Goal: Task Accomplishment & Management: Manage account settings

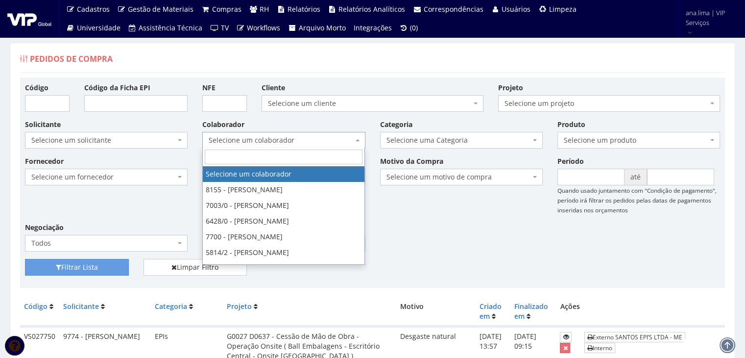
click at [318, 139] on span "Selecione um colaborador" at bounding box center [281, 140] width 144 height 10
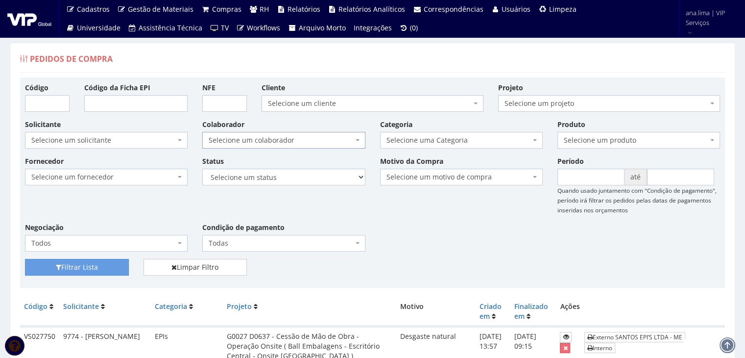
click at [318, 139] on span "Selecione um colaborador" at bounding box center [281, 140] width 144 height 10
click at [315, 175] on select "Selecione um status Cancelado Aguardando Aprovação Diretoria Pedido Aprovado Ag…" at bounding box center [283, 177] width 163 height 17
select select "1"
click at [202, 169] on select "Selecione um status Cancelado Aguardando Aprovação Diretoria Pedido Aprovado Ag…" at bounding box center [283, 177] width 163 height 17
click at [96, 264] on button "Filtrar Lista" at bounding box center [77, 267] width 104 height 17
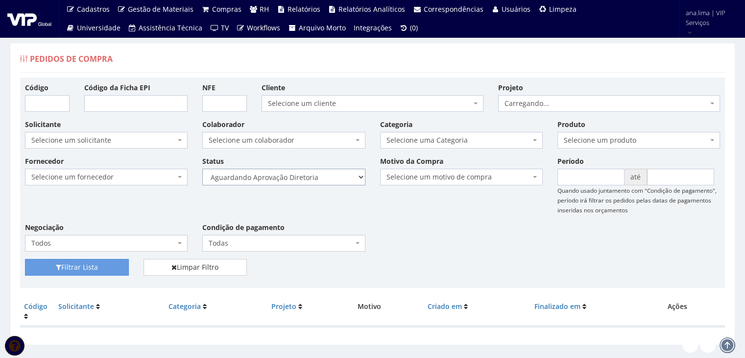
drag, startPoint x: 0, startPoint y: 0, endPoint x: 312, endPoint y: 175, distance: 357.8
click at [312, 175] on select "Selecione um status Cancelado Aguardando Aprovação Diretoria Pedido Aprovado Ag…" at bounding box center [283, 177] width 163 height 17
select select "4"
click at [202, 169] on select "Selecione um status Cancelado Aguardando Aprovação Diretoria Pedido Aprovado Ag…" at bounding box center [283, 177] width 163 height 17
click at [79, 269] on button "Filtrar Lista" at bounding box center [77, 267] width 104 height 17
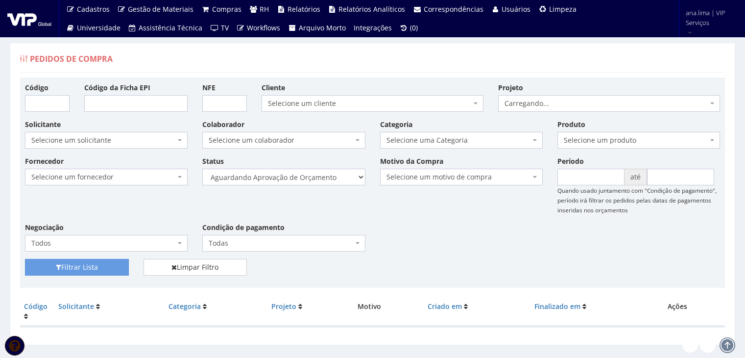
scroll to position [20, 0]
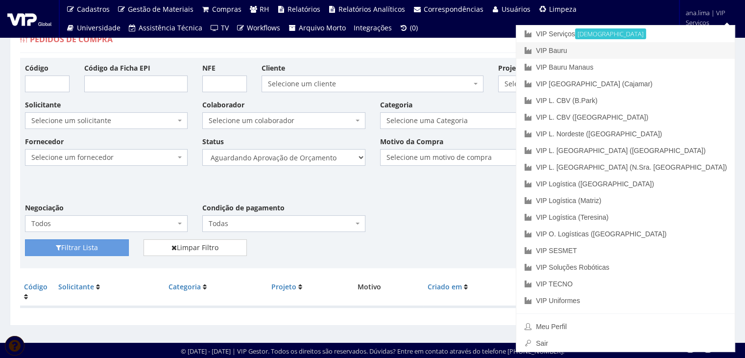
click at [661, 49] on link "VIP Bauru" at bounding box center [625, 50] width 219 height 17
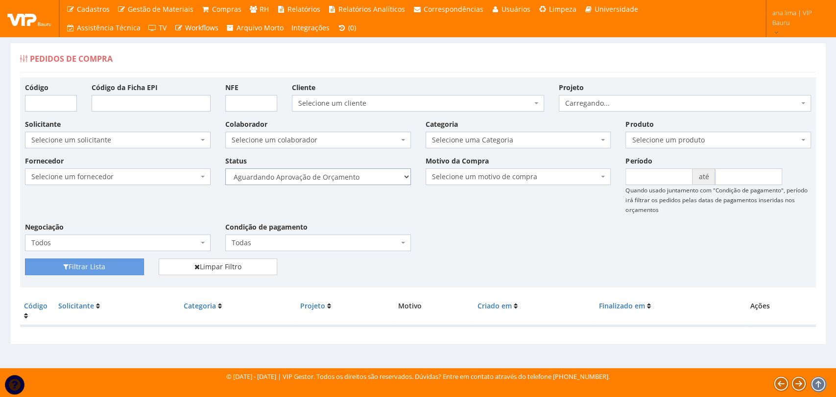
click at [346, 177] on select "Selecione um status Cancelado Aguardando Aprovação Diretoria Pedido Aprovado Ag…" at bounding box center [318, 177] width 186 height 17
select select "1"
click at [225, 169] on select "Selecione um status Cancelado Aguardando Aprovação Diretoria Pedido Aprovado Ag…" at bounding box center [318, 177] width 186 height 17
click at [118, 265] on button "Filtrar Lista" at bounding box center [84, 267] width 119 height 17
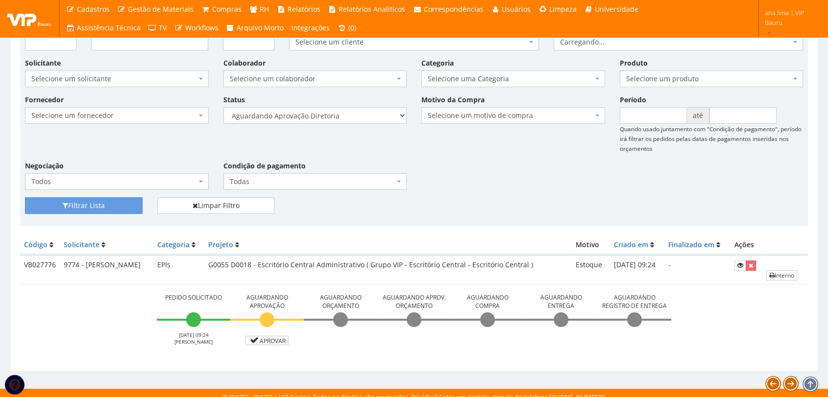
scroll to position [68, 0]
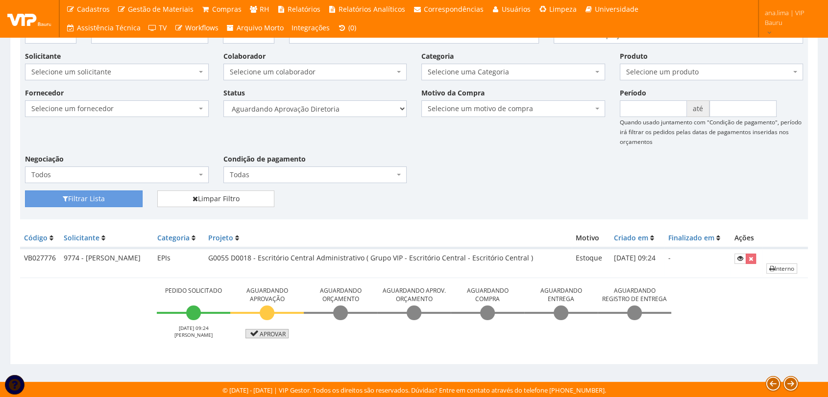
click at [252, 335] on icon at bounding box center [253, 333] width 11 height 7
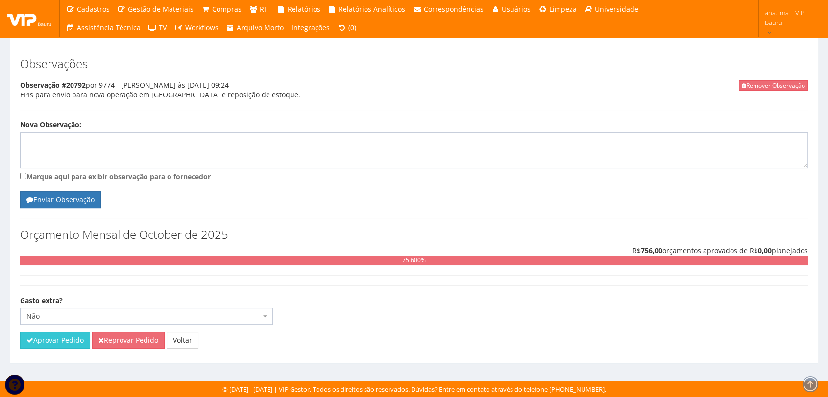
scroll to position [230, 0]
click at [68, 344] on button "Aprovar Pedido" at bounding box center [55, 340] width 70 height 17
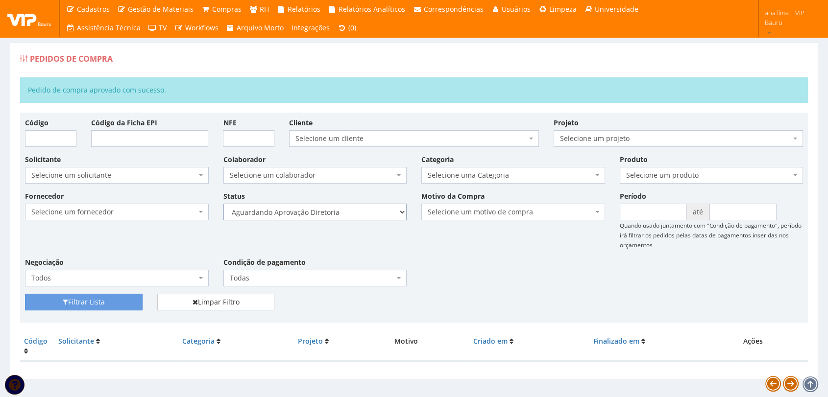
click at [373, 209] on select "Selecione um status Cancelado Aguardando Aprovação Diretoria Pedido Aprovado Ag…" at bounding box center [315, 212] width 184 height 17
click at [223, 204] on select "Selecione um status Cancelado Aguardando Aprovação Diretoria Pedido Aprovado Ag…" at bounding box center [315, 212] width 184 height 17
click at [99, 303] on button "Filtrar Lista" at bounding box center [84, 302] width 118 height 17
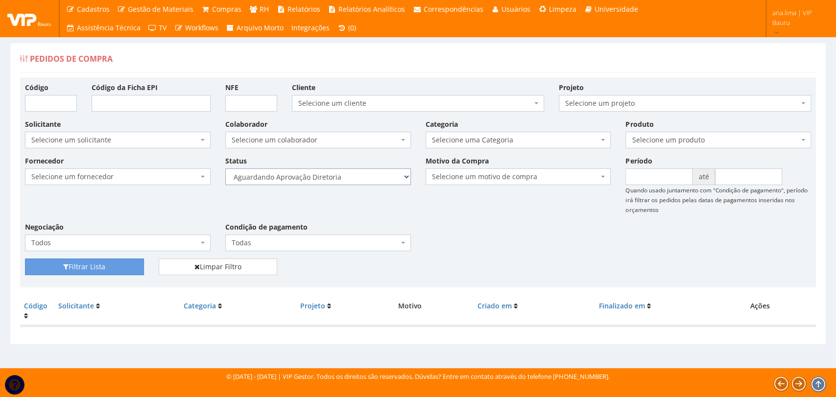
click at [362, 179] on select "Selecione um status Cancelado Aguardando Aprovação Diretoria Pedido Aprovado Ag…" at bounding box center [318, 177] width 186 height 17
select select "4"
click at [225, 169] on select "Selecione um status Cancelado Aguardando Aprovação Diretoria Pedido Aprovado Ag…" at bounding box center [318, 177] width 186 height 17
click at [112, 266] on button "Filtrar Lista" at bounding box center [84, 267] width 119 height 17
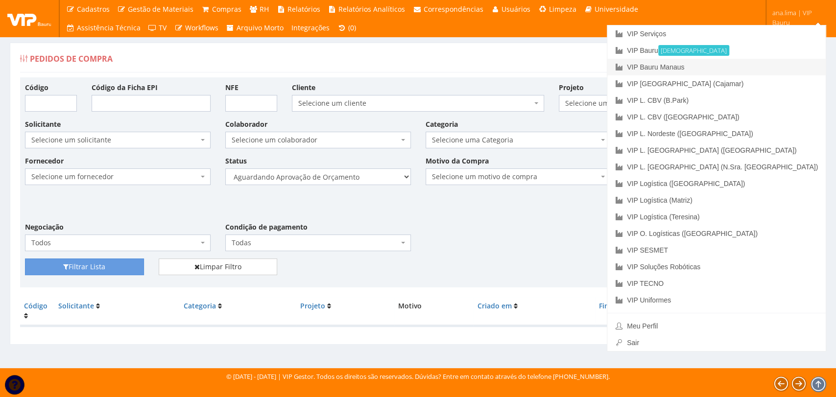
click at [765, 68] on link "VIP Bauru Manaus" at bounding box center [717, 67] width 219 height 17
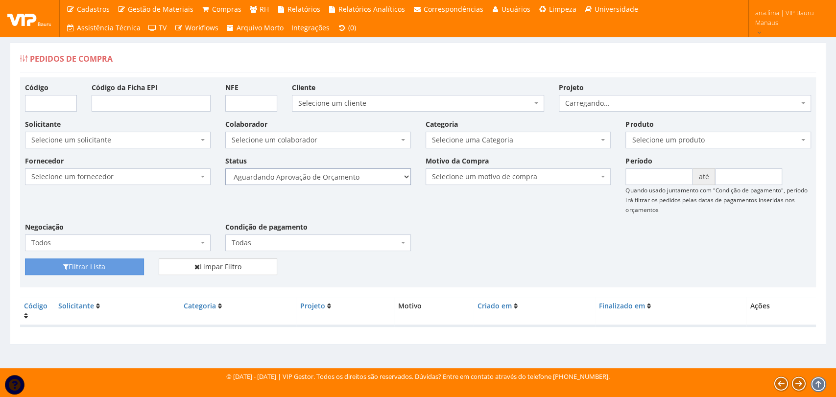
click at [369, 180] on select "Selecione um status Cancelado Aguardando Aprovação Diretoria Pedido Aprovado Ag…" at bounding box center [318, 177] width 186 height 17
select select "1"
click at [225, 169] on select "Selecione um status Cancelado Aguardando Aprovação Diretoria Pedido Aprovado Ag…" at bounding box center [318, 177] width 186 height 17
click at [130, 263] on button "Filtrar Lista" at bounding box center [84, 267] width 119 height 17
click at [357, 173] on select "Selecione um status Cancelado Aguardando Aprovação Diretoria Pedido Aprovado Ag…" at bounding box center [318, 177] width 186 height 17
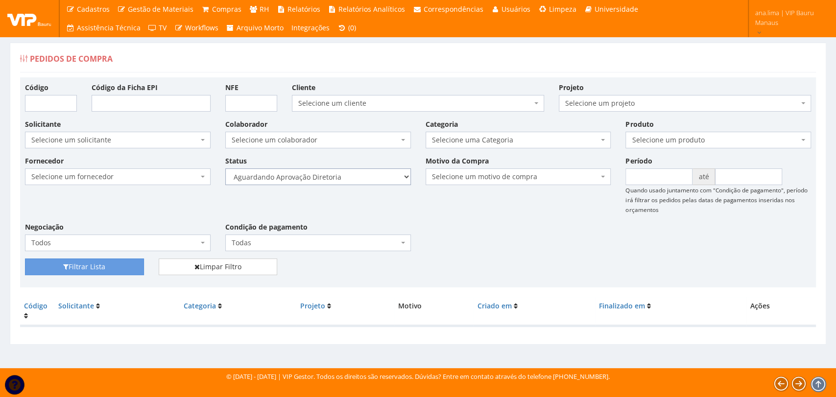
select select "4"
click at [225, 169] on select "Selecione um status Cancelado Aguardando Aprovação Diretoria Pedido Aprovado Ag…" at bounding box center [318, 177] width 186 height 17
click at [123, 267] on button "Filtrar Lista" at bounding box center [84, 267] width 119 height 17
click at [356, 177] on select "Selecione um status Cancelado Aguardando Aprovação Diretoria Pedido Aprovado Ag…" at bounding box center [318, 177] width 186 height 17
select select "1"
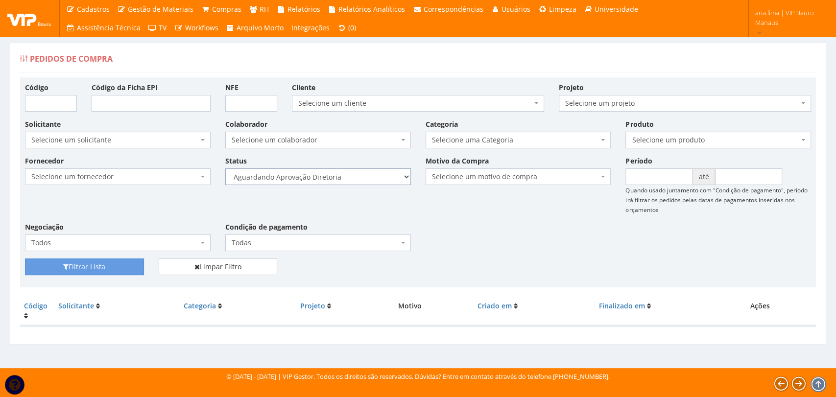
click at [225, 169] on select "Selecione um status Cancelado Aguardando Aprovação Diretoria Pedido Aprovado Ag…" at bounding box center [318, 177] width 186 height 17
click at [125, 263] on button "Filtrar Lista" at bounding box center [84, 267] width 119 height 17
click at [345, 178] on select "Selecione um status Cancelado Aguardando Aprovação Diretoria Pedido Aprovado Ag…" at bounding box center [318, 177] width 186 height 17
click at [225, 169] on select "Selecione um status Cancelado Aguardando Aprovação Diretoria Pedido Aprovado Ag…" at bounding box center [318, 177] width 186 height 17
click at [107, 270] on button "Filtrar Lista" at bounding box center [84, 267] width 119 height 17
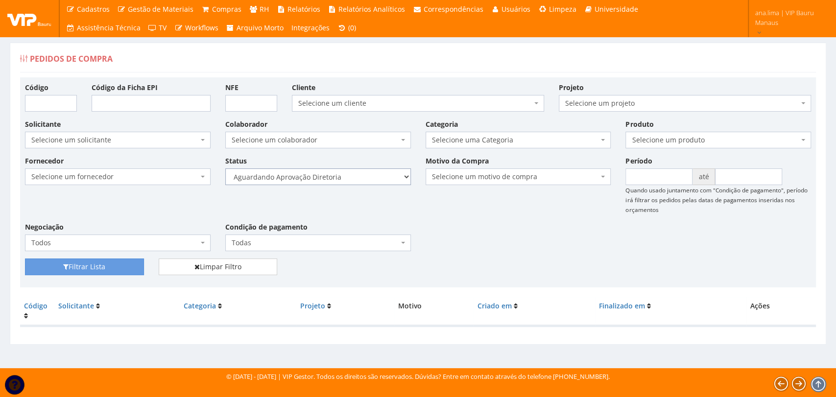
click at [334, 180] on select "Selecione um status Cancelado Aguardando Aprovação Diretoria Pedido Aprovado Ag…" at bounding box center [318, 177] width 186 height 17
select select "4"
click at [225, 169] on select "Selecione um status Cancelado Aguardando Aprovação Diretoria Pedido Aprovado Ag…" at bounding box center [318, 177] width 186 height 17
click at [120, 262] on button "Filtrar Lista" at bounding box center [84, 267] width 119 height 17
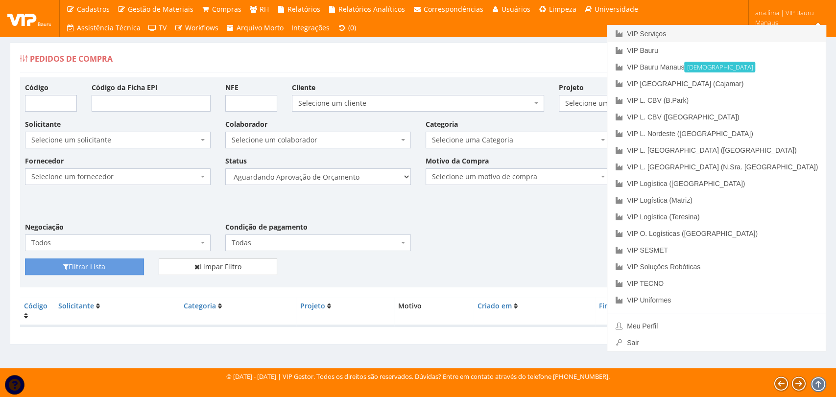
click at [749, 33] on link "VIP Serviços" at bounding box center [717, 33] width 219 height 17
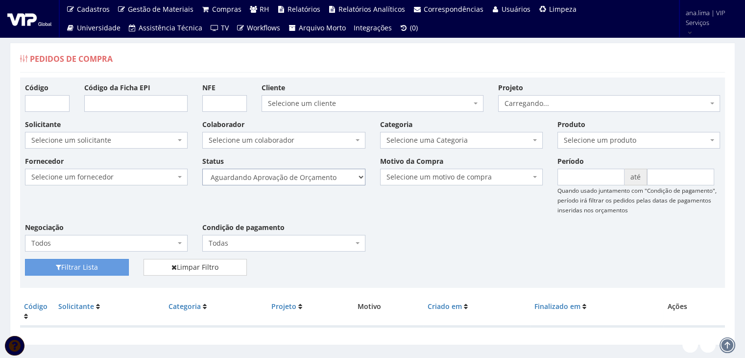
drag, startPoint x: 0, startPoint y: 0, endPoint x: 326, endPoint y: 174, distance: 369.6
click at [326, 174] on select "Selecione um status Cancelado Aguardando Aprovação Diretoria Pedido Aprovado Ag…" at bounding box center [283, 177] width 163 height 17
select select "1"
click at [202, 169] on select "Selecione um status Cancelado Aguardando Aprovação Diretoria Pedido Aprovado Ag…" at bounding box center [283, 177] width 163 height 17
click at [104, 265] on button "Filtrar Lista" at bounding box center [77, 267] width 104 height 17
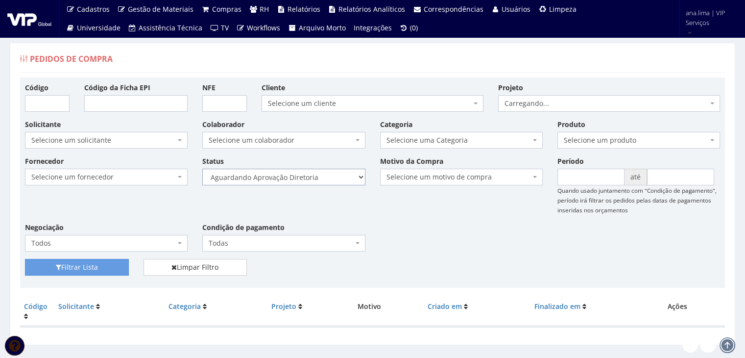
drag, startPoint x: 0, startPoint y: 0, endPoint x: 302, endPoint y: 178, distance: 350.3
click at [302, 178] on select "Selecione um status Cancelado Aguardando Aprovação Diretoria Pedido Aprovado Ag…" at bounding box center [283, 177] width 163 height 17
select select "4"
click at [202, 169] on select "Selecione um status Cancelado Aguardando Aprovação Diretoria Pedido Aprovado Ag…" at bounding box center [283, 177] width 163 height 17
click at [107, 268] on button "Filtrar Lista" at bounding box center [77, 267] width 104 height 17
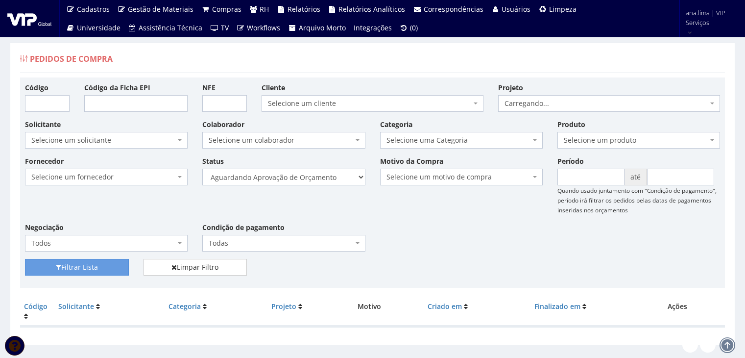
scroll to position [20, 0]
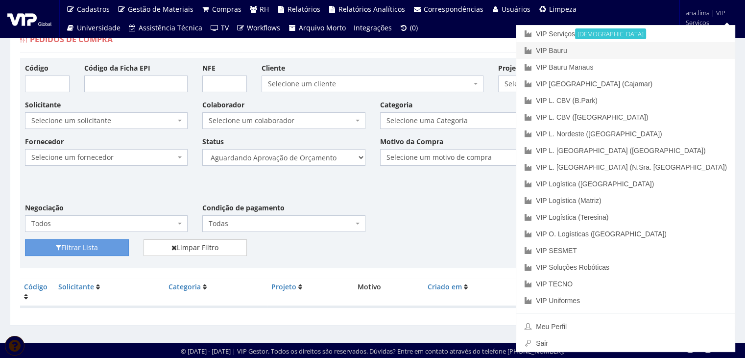
click at [677, 48] on link "VIP Bauru" at bounding box center [625, 50] width 219 height 17
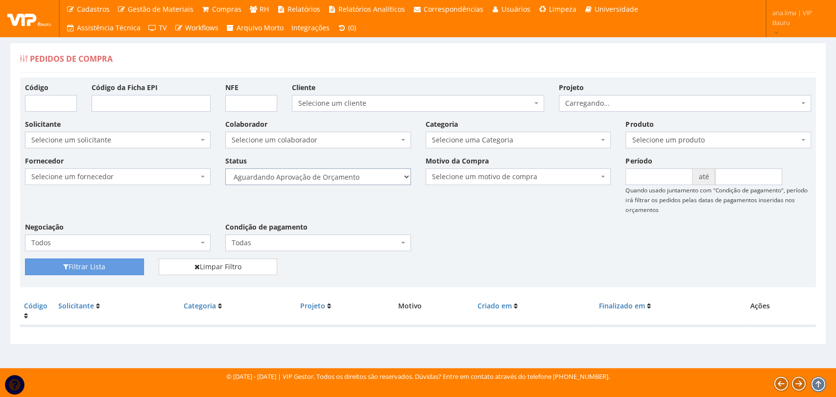
click at [344, 178] on select "Selecione um status Cancelado Aguardando Aprovação Diretoria Pedido Aprovado Ag…" at bounding box center [318, 177] width 186 height 17
select select "1"
click at [225, 169] on select "Selecione um status Cancelado Aguardando Aprovação Diretoria Pedido Aprovado Ag…" at bounding box center [318, 177] width 186 height 17
click at [127, 264] on button "Filtrar Lista" at bounding box center [84, 267] width 119 height 17
drag, startPoint x: 350, startPoint y: 176, endPoint x: 348, endPoint y: 184, distance: 8.1
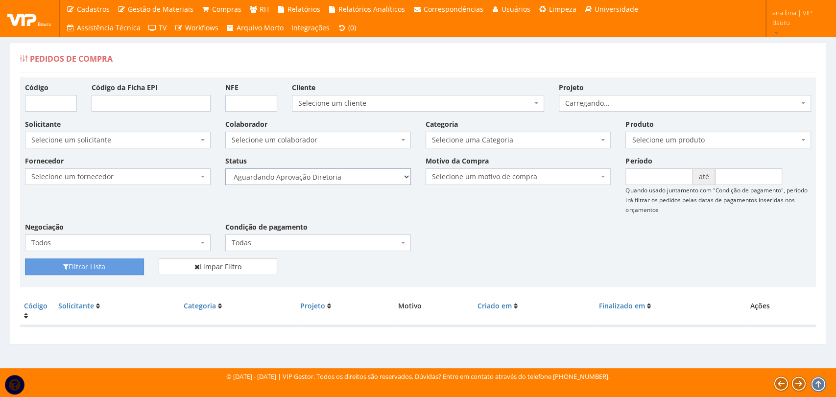
click at [350, 176] on select "Selecione um status Cancelado Aguardando Aprovação Diretoria Pedido Aprovado Ag…" at bounding box center [318, 177] width 186 height 17
select select "4"
click at [225, 169] on select "Selecione um status Cancelado Aguardando Aprovação Diretoria Pedido Aprovado Ag…" at bounding box center [318, 177] width 186 height 17
click at [113, 262] on button "Filtrar Lista" at bounding box center [84, 267] width 119 height 17
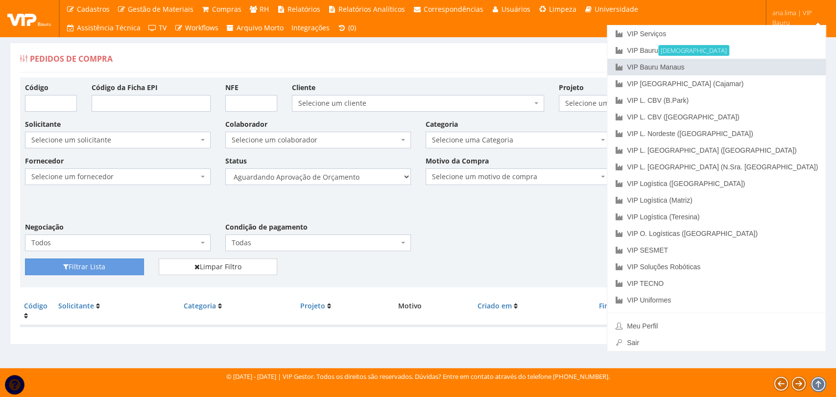
click at [763, 68] on link "VIP Bauru Manaus" at bounding box center [717, 67] width 219 height 17
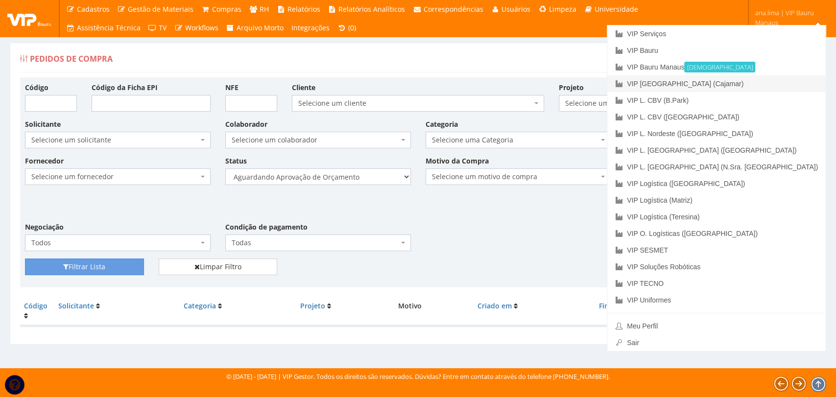
click at [774, 84] on link "VIP [GEOGRAPHIC_DATA] (Cajamar)" at bounding box center [717, 83] width 219 height 17
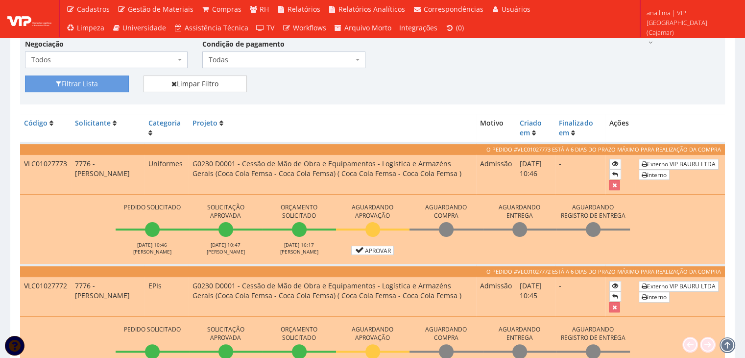
scroll to position [260, 0]
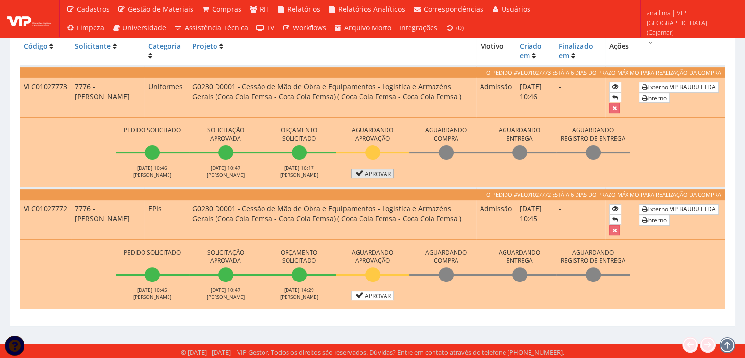
click at [372, 171] on link "Aprovar" at bounding box center [372, 173] width 43 height 9
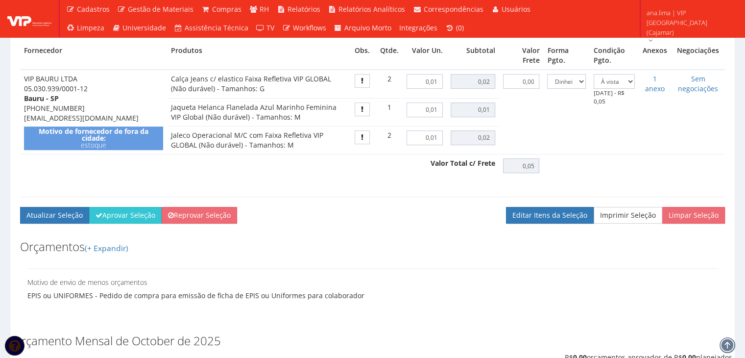
scroll to position [392, 0]
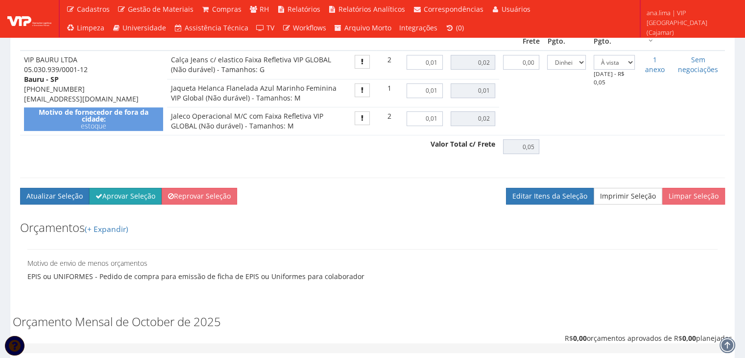
click at [137, 201] on button "Aprovar Seleção" at bounding box center [125, 196] width 73 height 17
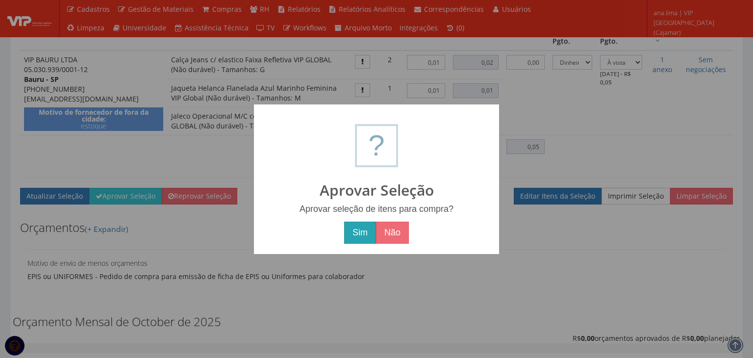
click at [367, 229] on button "Sim" at bounding box center [360, 232] width 32 height 23
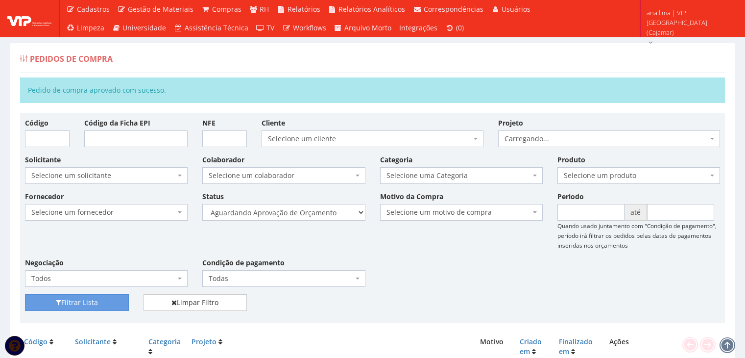
scroll to position [174, 0]
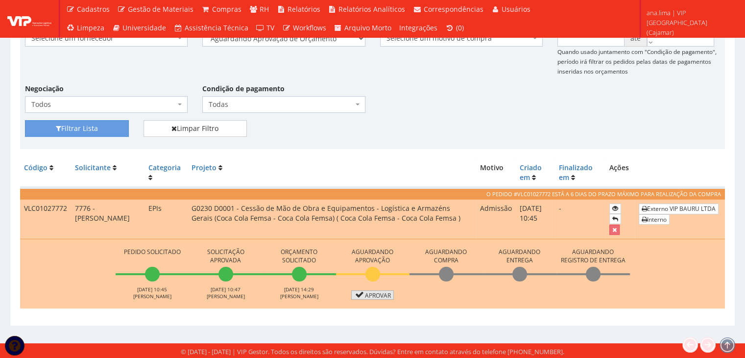
click at [383, 296] on link "Aprovar" at bounding box center [372, 294] width 43 height 9
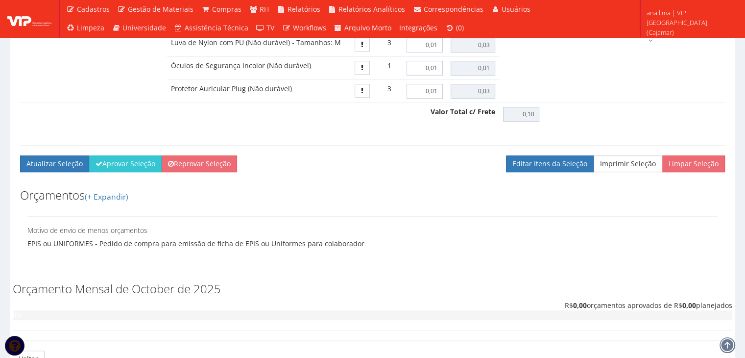
scroll to position [588, 0]
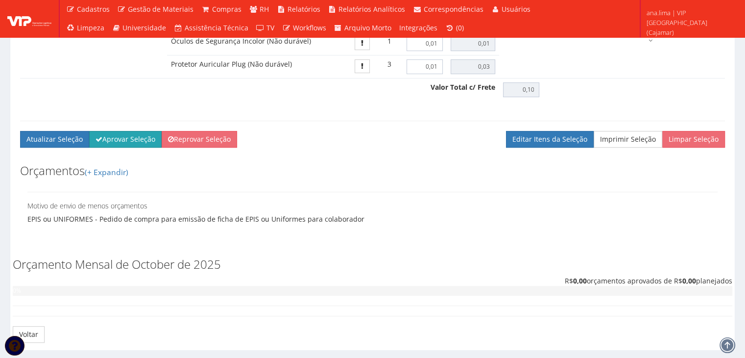
click at [125, 147] on button "Aprovar Seleção" at bounding box center [125, 139] width 73 height 17
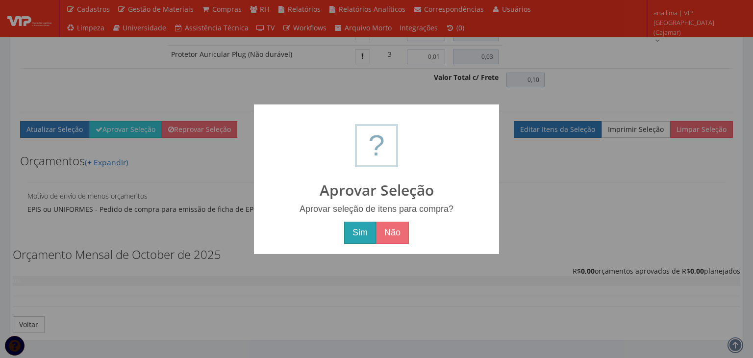
click at [358, 233] on button "Sim" at bounding box center [360, 232] width 32 height 23
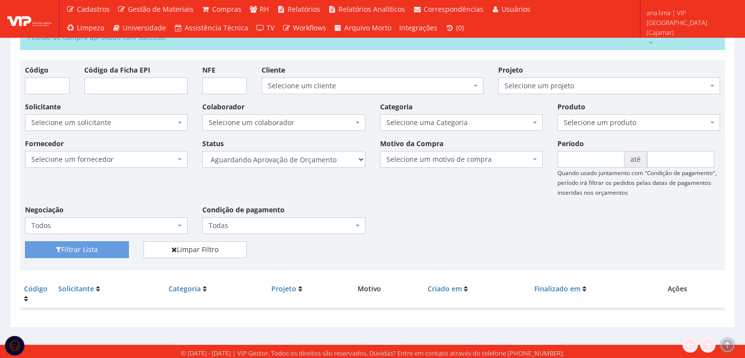
scroll to position [55, 0]
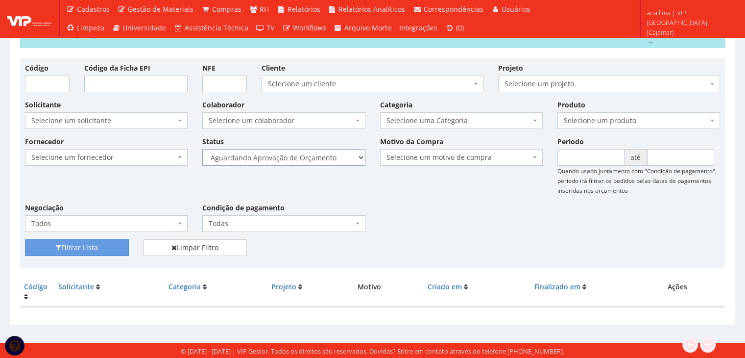
click at [322, 155] on select "Selecione um status Cancelado Aguardando Aprovação Diretoria Pedido Aprovado Ag…" at bounding box center [283, 157] width 163 height 17
select select "1"
click at [202, 149] on select "Selecione um status Cancelado Aguardando Aprovação Diretoria Pedido Aprovado Ag…" at bounding box center [283, 157] width 163 height 17
click at [93, 247] on button "Filtrar Lista" at bounding box center [77, 247] width 104 height 17
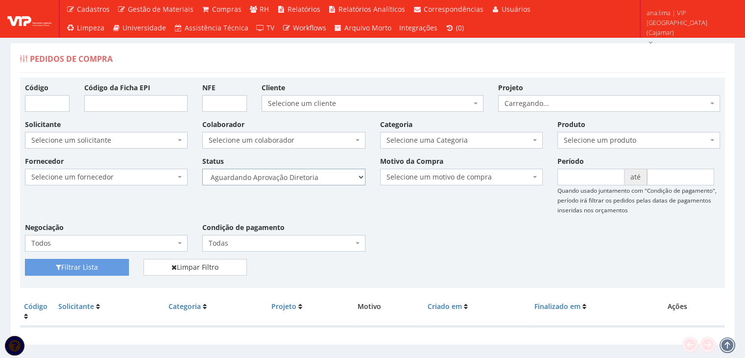
drag, startPoint x: 0, startPoint y: 0, endPoint x: 322, endPoint y: 172, distance: 365.6
click at [322, 172] on select "Selecione um status Cancelado Aguardando Aprovação Diretoria Pedido Aprovado Ag…" at bounding box center [283, 177] width 163 height 17
select select "4"
click at [202, 169] on select "Selecione um status Cancelado Aguardando Aprovação Diretoria Pedido Aprovado Ag…" at bounding box center [283, 177] width 163 height 17
click at [73, 271] on button "Filtrar Lista" at bounding box center [77, 267] width 104 height 17
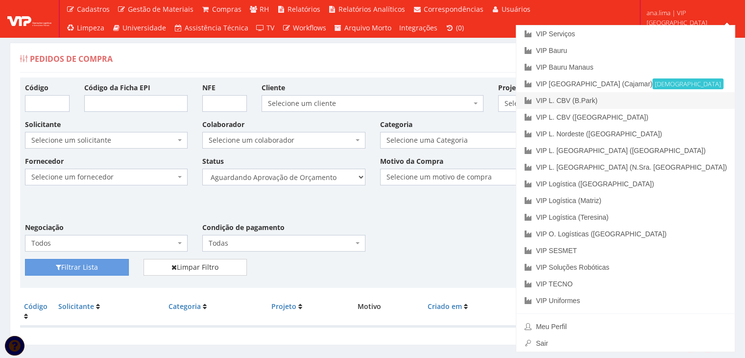
click at [673, 97] on link "VIP L. CBV (B.Park)" at bounding box center [625, 100] width 219 height 17
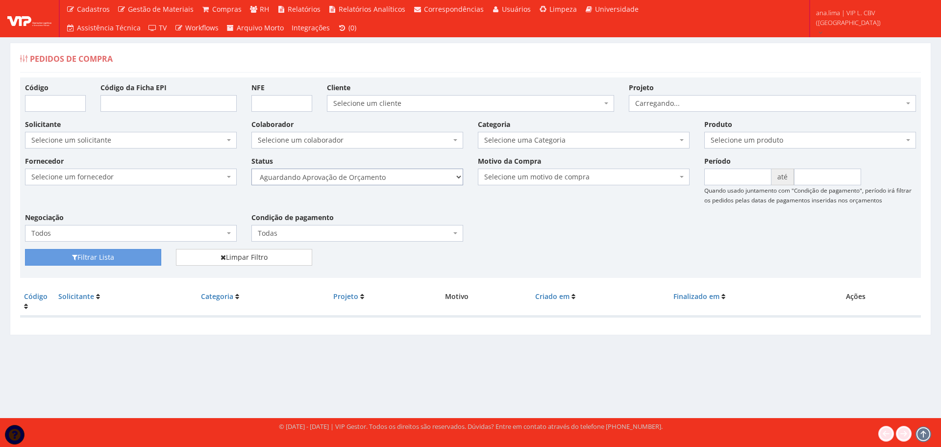
click at [421, 170] on select "Selecione um status Cancelado Aguardando Aprovação Diretoria Pedido Aprovado Ag…" at bounding box center [357, 177] width 212 height 17
select select "1"
click at [251, 169] on select "Selecione um status Cancelado Aguardando Aprovação Diretoria Pedido Aprovado Ag…" at bounding box center [357, 177] width 212 height 17
click at [117, 254] on button "Filtrar Lista" at bounding box center [93, 257] width 136 height 17
click at [372, 180] on select "Selecione um status Cancelado Aguardando Aprovação Diretoria Pedido Aprovado Ag…" at bounding box center [357, 177] width 212 height 17
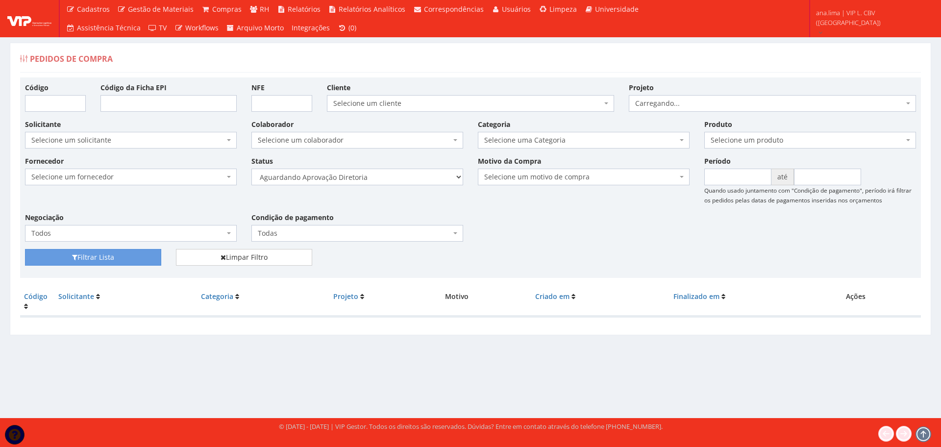
select select "4"
click at [251, 169] on select "Selecione um status Cancelado Aguardando Aprovação Diretoria Pedido Aprovado Ag…" at bounding box center [357, 177] width 212 height 17
click at [147, 259] on button "Filtrar Lista" at bounding box center [93, 257] width 136 height 17
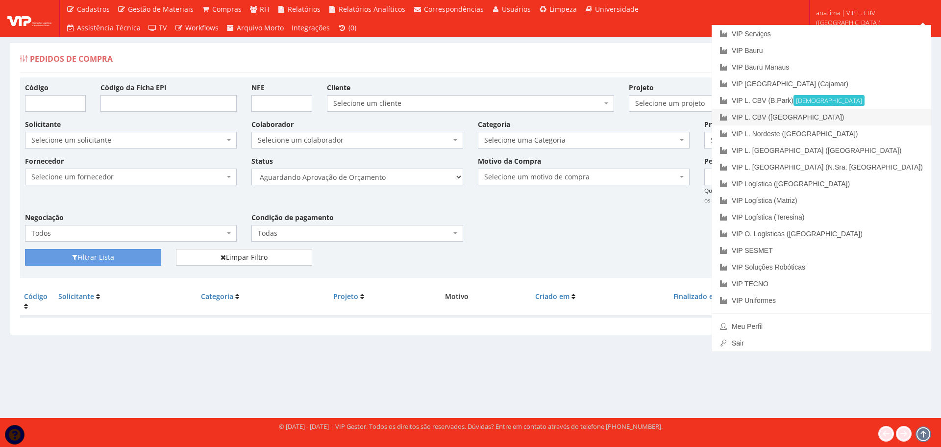
click at [877, 119] on link "VIP L. CBV ([GEOGRAPHIC_DATA])" at bounding box center [821, 117] width 219 height 17
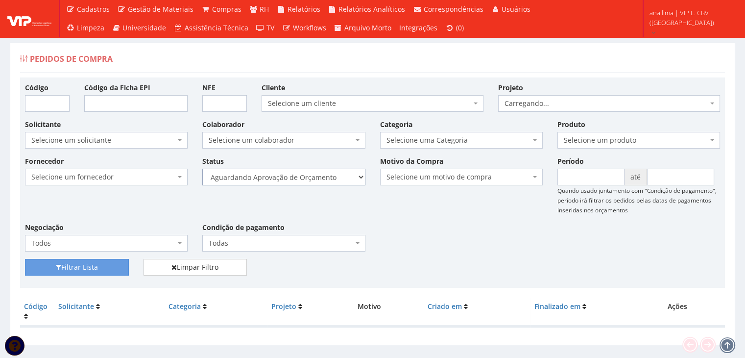
drag, startPoint x: 0, startPoint y: 0, endPoint x: 316, endPoint y: 183, distance: 365.3
click at [322, 178] on select "Selecione um status Cancelado Aguardando Aprovação Diretoria Pedido Aprovado Ag…" at bounding box center [283, 177] width 163 height 17
select select "1"
click at [202, 169] on select "Selecione um status Cancelado Aguardando Aprovação Diretoria Pedido Aprovado Ag…" at bounding box center [283, 177] width 163 height 17
click at [101, 264] on button "Filtrar Lista" at bounding box center [77, 267] width 104 height 17
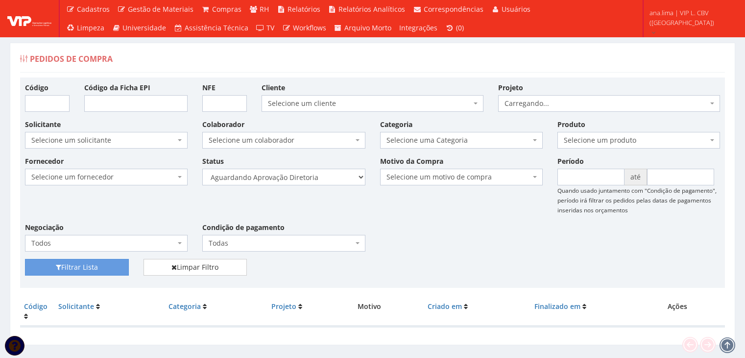
click at [313, 175] on select "Selecione um status Cancelado Aguardando Aprovação Diretoria Pedido Aprovado Ag…" at bounding box center [283, 177] width 163 height 17
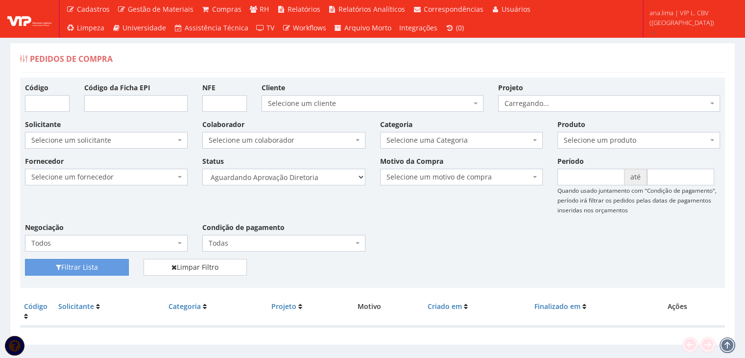
select select "4"
click at [202, 169] on select "Selecione um status Cancelado Aguardando Aprovação Diretoria Pedido Aprovado Ag…" at bounding box center [283, 177] width 163 height 17
click at [59, 267] on icon "submit" at bounding box center [58, 267] width 5 height 7
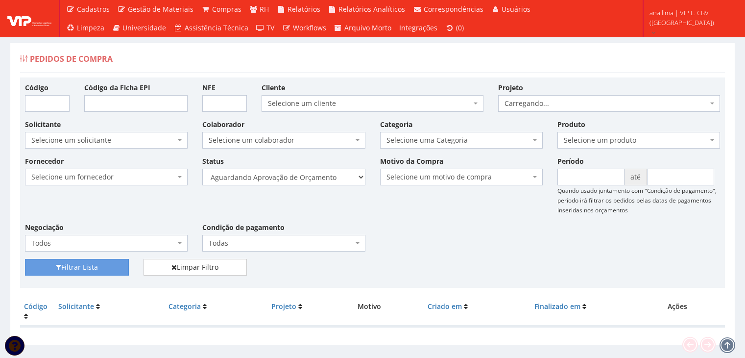
scroll to position [20, 0]
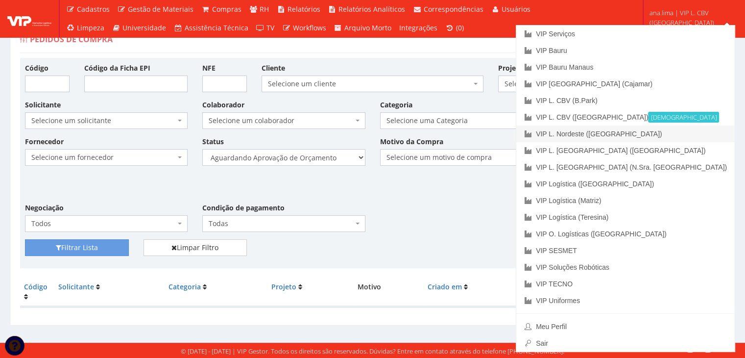
click at [700, 134] on link "VIP L. Nordeste ([GEOGRAPHIC_DATA])" at bounding box center [625, 133] width 219 height 17
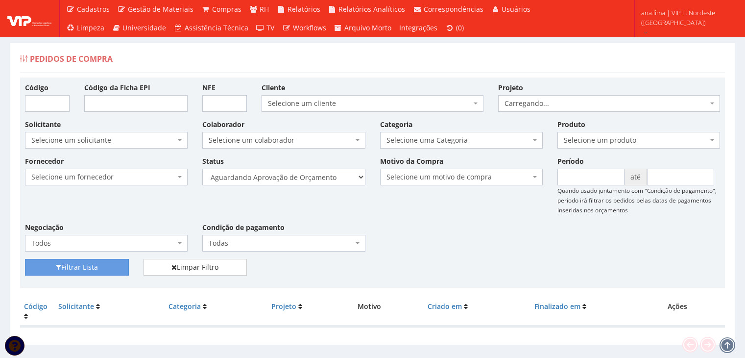
click at [325, 171] on select "Selecione um status Cancelado Aguardando Aprovação Diretoria Pedido Aprovado Ag…" at bounding box center [283, 177] width 163 height 17
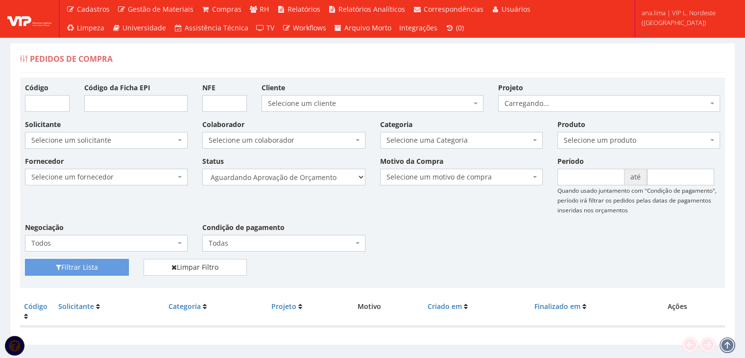
select select "1"
click at [202, 169] on select "Selecione um status Cancelado Aguardando Aprovação Diretoria Pedido Aprovado Ag…" at bounding box center [283, 177] width 163 height 17
click at [100, 267] on button "Filtrar Lista" at bounding box center [77, 267] width 104 height 17
drag, startPoint x: 0, startPoint y: 0, endPoint x: 318, endPoint y: 183, distance: 367.2
click at [316, 177] on select "Selecione um status Cancelado Aguardando Aprovação Diretoria Pedido Aprovado Ag…" at bounding box center [283, 177] width 163 height 17
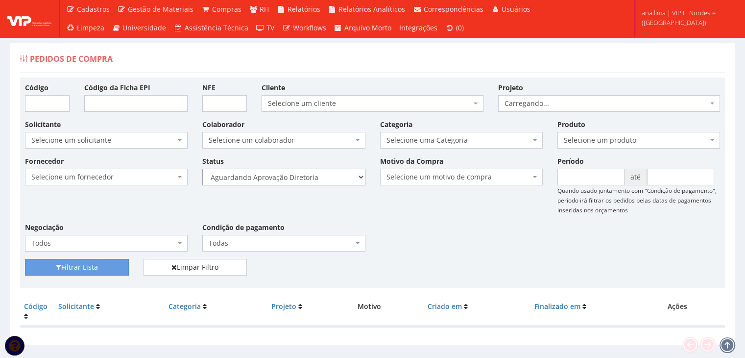
select select "4"
click at [202, 169] on select "Selecione um status Cancelado Aguardando Aprovação Diretoria Pedido Aprovado Ag…" at bounding box center [283, 177] width 163 height 17
click at [102, 265] on button "Filtrar Lista" at bounding box center [77, 267] width 104 height 17
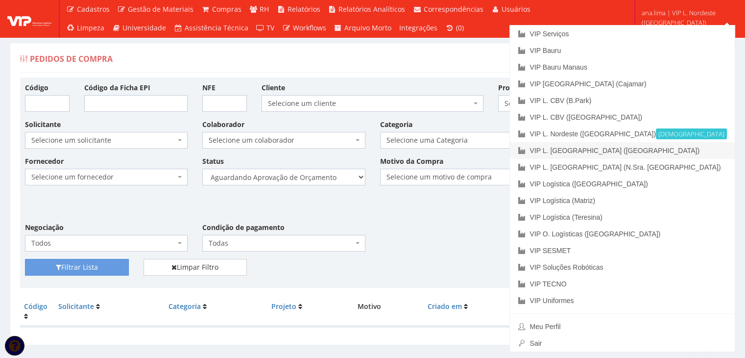
click at [704, 153] on link "VIP L. [GEOGRAPHIC_DATA] ([GEOGRAPHIC_DATA])" at bounding box center [622, 150] width 225 height 17
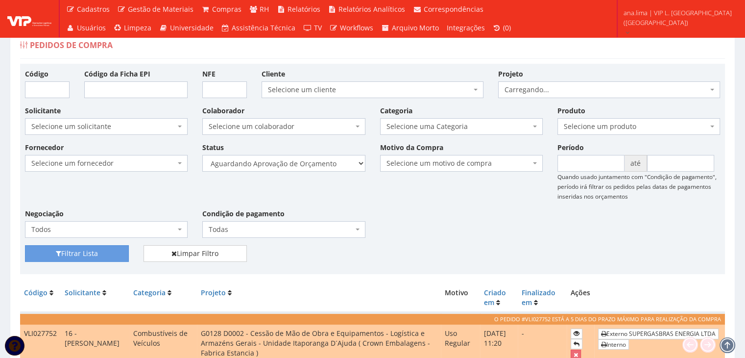
scroll to position [139, 0]
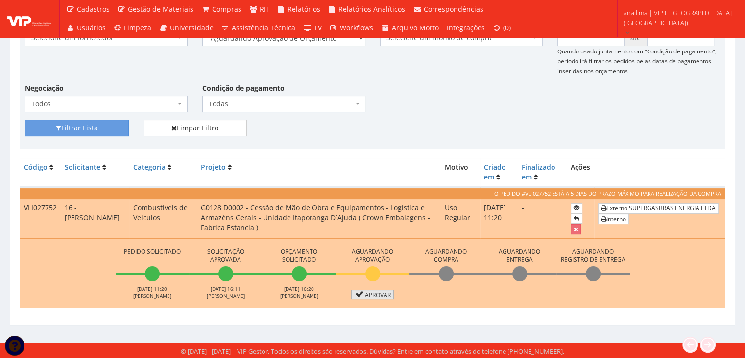
click at [375, 292] on link "Aprovar" at bounding box center [372, 294] width 43 height 9
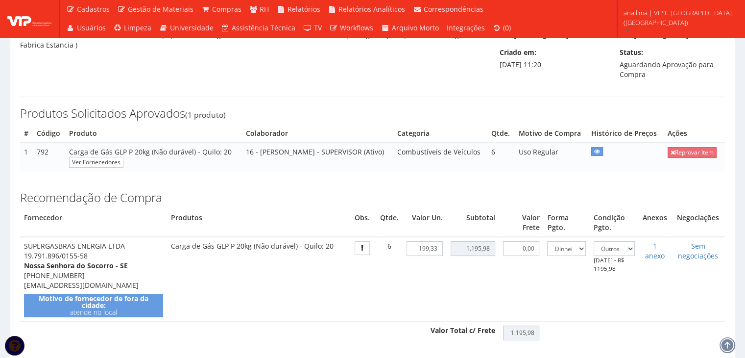
scroll to position [245, 0]
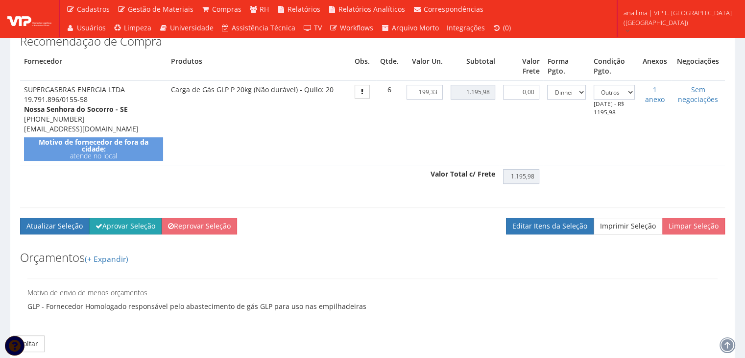
click at [134, 234] on button "Aprovar Seleção" at bounding box center [125, 226] width 73 height 17
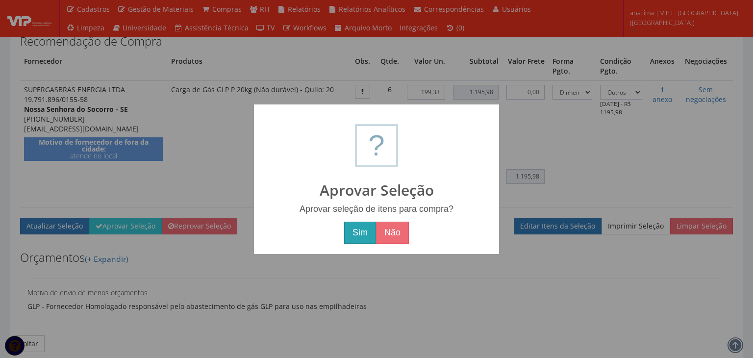
click at [356, 238] on button "Sim" at bounding box center [360, 232] width 32 height 23
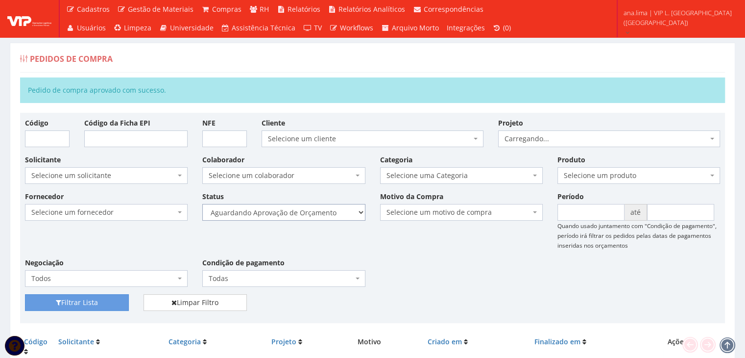
click at [306, 212] on select "Selecione um status Cancelado Aguardando Aprovação Diretoria Pedido Aprovado Ag…" at bounding box center [283, 212] width 163 height 17
select select "1"
click at [202, 204] on select "Selecione um status Cancelado Aguardando Aprovação Diretoria Pedido Aprovado Ag…" at bounding box center [283, 212] width 163 height 17
click at [73, 298] on button "Filtrar Lista" at bounding box center [77, 302] width 104 height 17
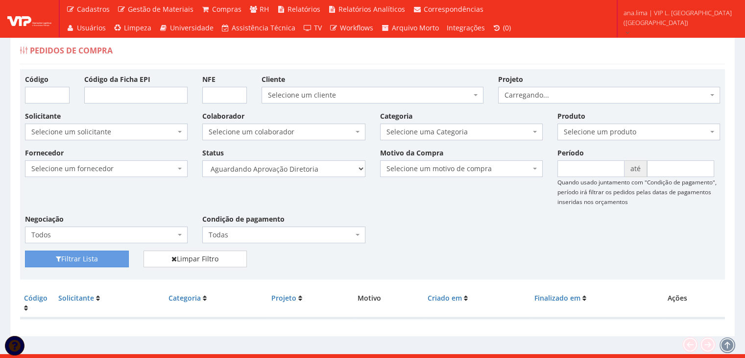
scroll to position [20, 0]
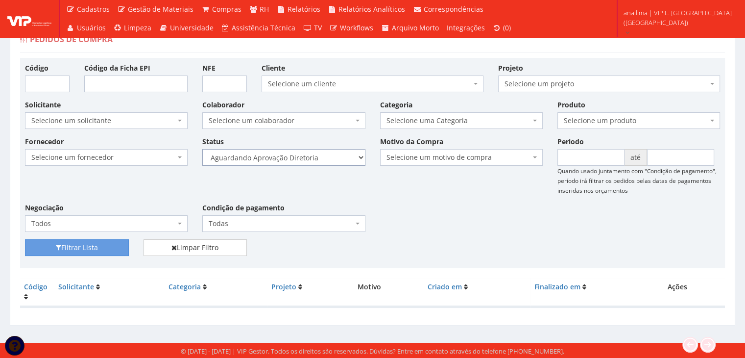
click at [330, 157] on select "Selecione um status Cancelado Aguardando Aprovação Diretoria Pedido Aprovado Ag…" at bounding box center [283, 157] width 163 height 17
select select "4"
click at [202, 149] on select "Selecione um status Cancelado Aguardando Aprovação Diretoria Pedido Aprovado Ag…" at bounding box center [283, 157] width 163 height 17
click at [123, 245] on button "Filtrar Lista" at bounding box center [77, 247] width 104 height 17
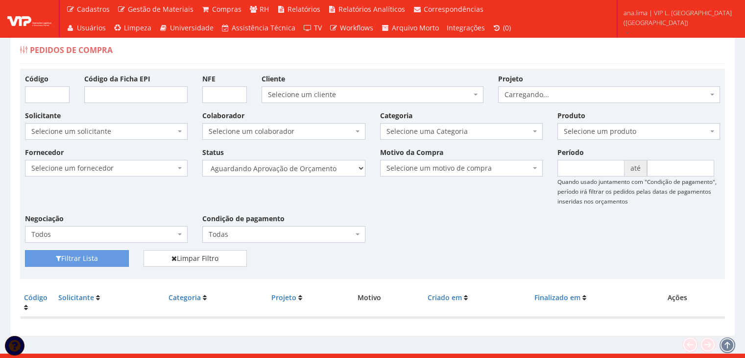
scroll to position [20, 0]
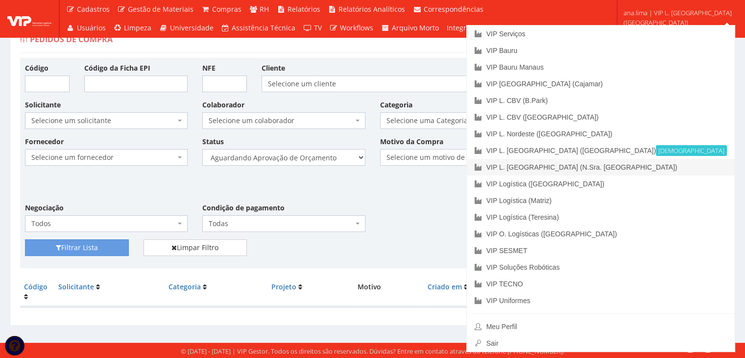
click at [692, 165] on link "VIP L. [GEOGRAPHIC_DATA] (N.Sra. [GEOGRAPHIC_DATA])" at bounding box center [601, 167] width 268 height 17
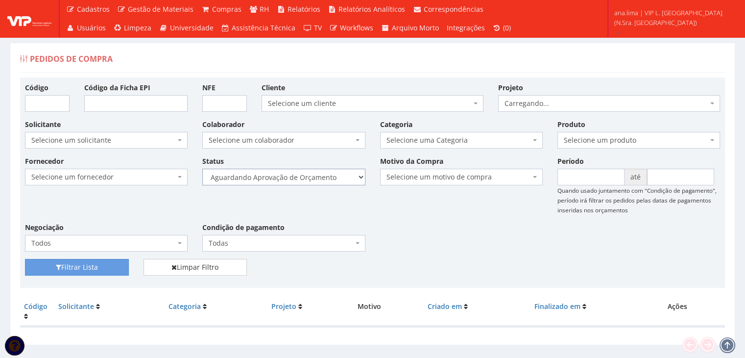
click at [313, 177] on select "Selecione um status Cancelado Aguardando Aprovação Diretoria Pedido Aprovado Ag…" at bounding box center [283, 177] width 163 height 17
select select "1"
click at [202, 169] on select "Selecione um status Cancelado Aguardando Aprovação Diretoria Pedido Aprovado Ag…" at bounding box center [283, 177] width 163 height 17
click at [87, 269] on button "Filtrar Lista" at bounding box center [77, 267] width 104 height 17
click at [312, 173] on select "Selecione um status Cancelado Aguardando Aprovação Diretoria Pedido Aprovado Ag…" at bounding box center [283, 177] width 163 height 17
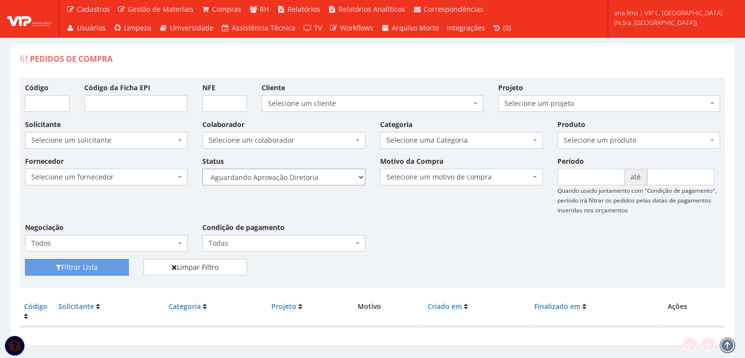
select select "4"
click at [202, 169] on select "Selecione um status Cancelado Aguardando Aprovação Diretoria Pedido Aprovado Ag…" at bounding box center [283, 177] width 163 height 17
click at [110, 267] on button "Filtrar Lista" at bounding box center [77, 267] width 104 height 17
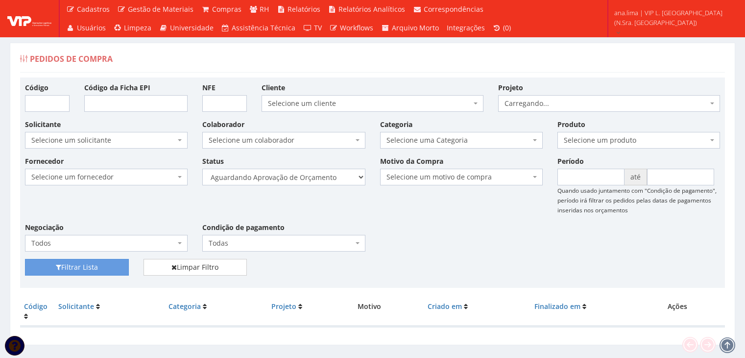
scroll to position [20, 0]
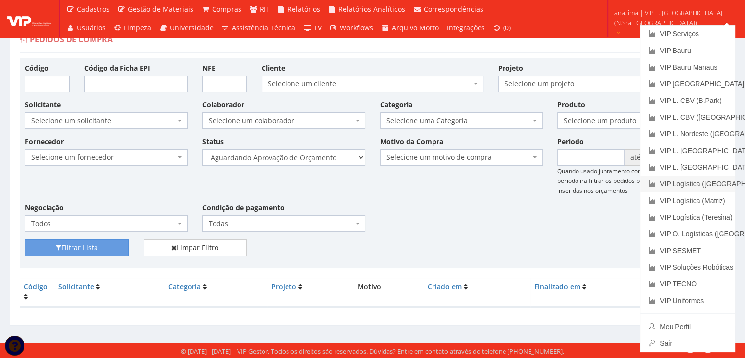
click at [702, 187] on link "VIP Logística ([GEOGRAPHIC_DATA])" at bounding box center [687, 183] width 95 height 17
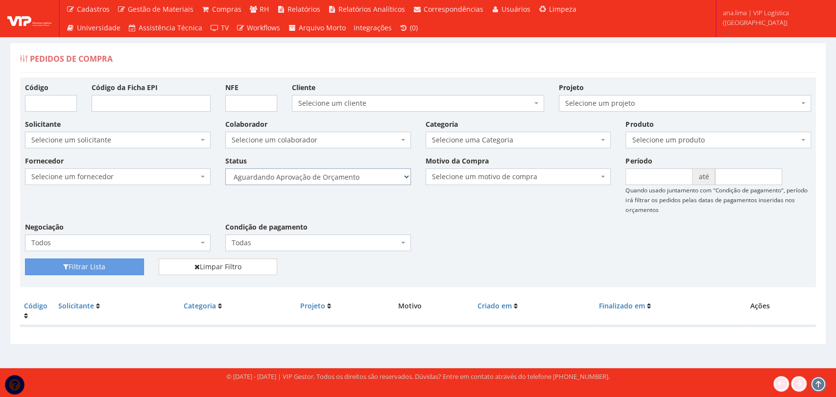
click at [360, 173] on select "Selecione um status Cancelado Aguardando Aprovação Diretoria Pedido Aprovado Ag…" at bounding box center [318, 177] width 186 height 17
select select "1"
click at [225, 169] on select "Selecione um status Cancelado Aguardando Aprovação Diretoria Pedido Aprovado Ag…" at bounding box center [318, 177] width 186 height 17
click at [131, 264] on button "Filtrar Lista" at bounding box center [84, 267] width 119 height 17
click at [379, 177] on select "Selecione um status Cancelado Aguardando Aprovação Diretoria Pedido Aprovado Ag…" at bounding box center [318, 177] width 186 height 17
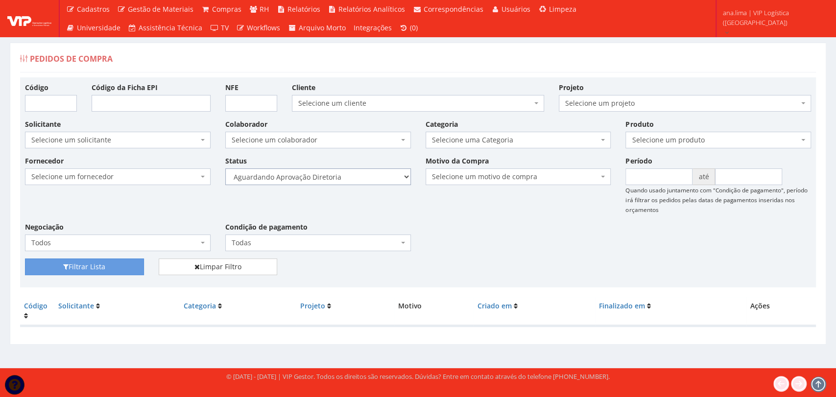
select select "4"
click at [225, 169] on select "Selecione um status Cancelado Aguardando Aprovação Diretoria Pedido Aprovado Ag…" at bounding box center [318, 177] width 186 height 17
drag, startPoint x: 122, startPoint y: 264, endPoint x: 282, endPoint y: 242, distance: 161.7
click at [122, 264] on button "Filtrar Lista" at bounding box center [84, 267] width 119 height 17
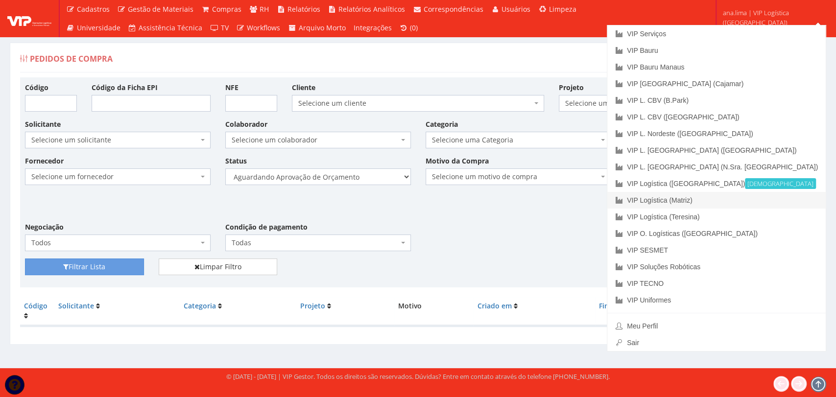
click at [752, 198] on link "VIP Logística (Matriz)" at bounding box center [717, 200] width 219 height 17
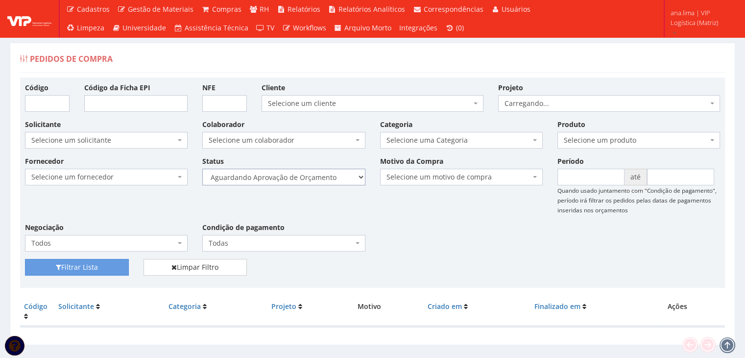
click at [339, 179] on select "Selecione um status Cancelado Aguardando Aprovação Diretoria Pedido Aprovado Ag…" at bounding box center [283, 177] width 163 height 17
select select "1"
click at [202, 169] on select "Selecione um status Cancelado Aguardando Aprovação Diretoria Pedido Aprovado Ag…" at bounding box center [283, 177] width 163 height 17
click at [101, 268] on button "Filtrar Lista" at bounding box center [77, 267] width 104 height 17
click at [339, 173] on select "Selecione um status Cancelado Aguardando Aprovação Diretoria Pedido Aprovado Ag…" at bounding box center [283, 177] width 163 height 17
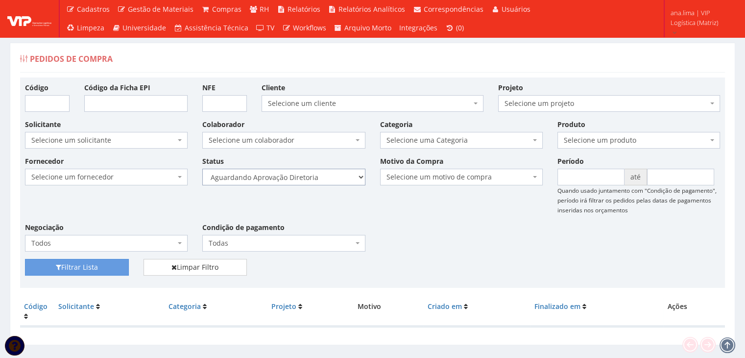
select select "4"
click at [202, 169] on select "Selecione um status Cancelado Aguardando Aprovação Diretoria Pedido Aprovado Ag…" at bounding box center [283, 177] width 163 height 17
click at [78, 267] on button "Filtrar Lista" at bounding box center [77, 267] width 104 height 17
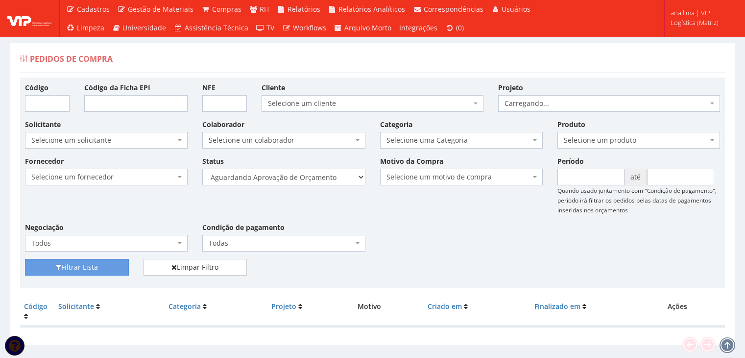
scroll to position [20, 0]
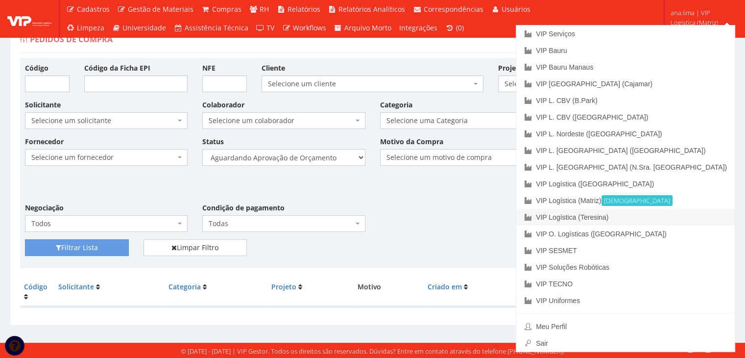
click at [680, 216] on link "VIP Logística (Teresina)" at bounding box center [625, 217] width 219 height 17
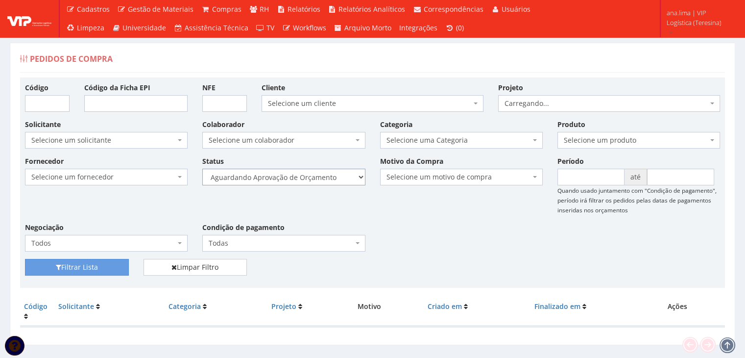
drag, startPoint x: 338, startPoint y: 173, endPoint x: 341, endPoint y: 183, distance: 9.8
click at [338, 173] on select "Selecione um status Cancelado Aguardando Aprovação Diretoria Pedido Aprovado Ag…" at bounding box center [283, 177] width 163 height 17
select select "1"
click at [202, 169] on select "Selecione um status Cancelado Aguardando Aprovação Diretoria Pedido Aprovado Ag…" at bounding box center [283, 177] width 163 height 17
drag, startPoint x: 67, startPoint y: 265, endPoint x: 86, endPoint y: 266, distance: 19.1
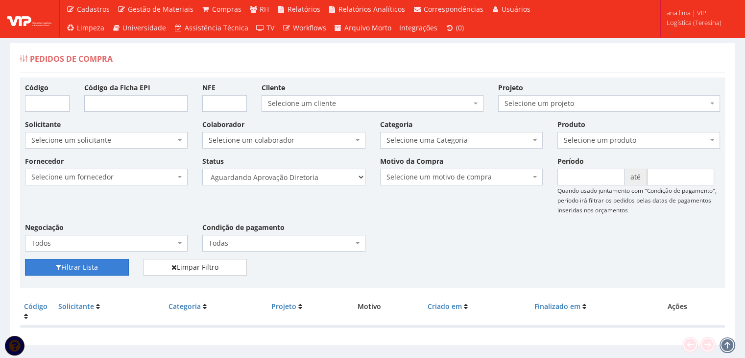
click at [67, 265] on button "Filtrar Lista" at bounding box center [77, 267] width 104 height 17
drag, startPoint x: 306, startPoint y: 176, endPoint x: 308, endPoint y: 181, distance: 5.3
click at [306, 176] on select "Selecione um status Cancelado Aguardando Aprovação Diretoria Pedido Aprovado Ag…" at bounding box center [283, 177] width 163 height 17
select select "4"
click at [202, 169] on select "Selecione um status Cancelado Aguardando Aprovação Diretoria Pedido Aprovado Ag…" at bounding box center [283, 177] width 163 height 17
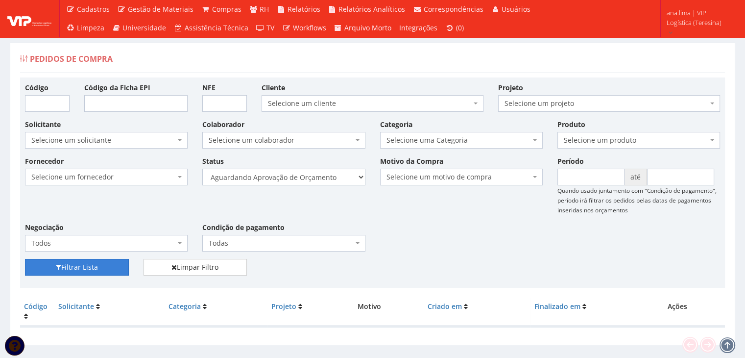
click at [106, 268] on button "Filtrar Lista" at bounding box center [77, 267] width 104 height 17
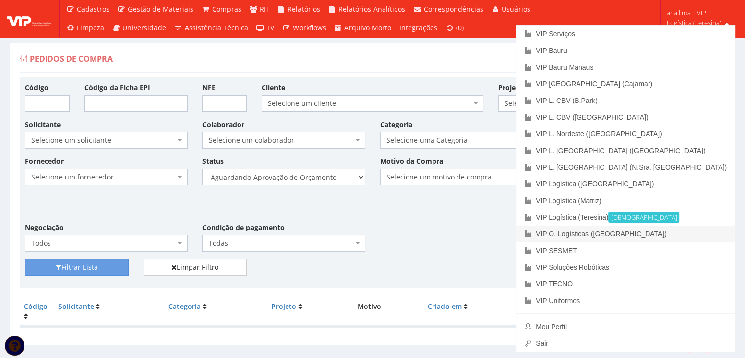
click at [670, 235] on link "VIP O. Logísticas ([GEOGRAPHIC_DATA])" at bounding box center [625, 233] width 219 height 17
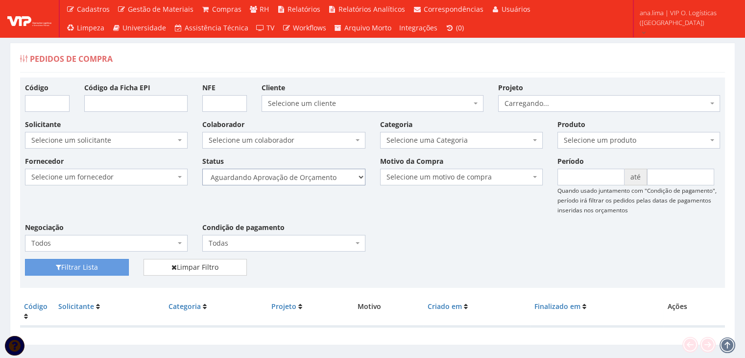
click at [317, 184] on select "Selecione um status Cancelado Aguardando Aprovação Diretoria Pedido Aprovado Ag…" at bounding box center [283, 177] width 163 height 17
select select "1"
click at [202, 169] on select "Selecione um status Cancelado Aguardando Aprovação Diretoria Pedido Aprovado Ag…" at bounding box center [283, 177] width 163 height 17
click at [111, 261] on button "Filtrar Lista" at bounding box center [77, 267] width 104 height 17
click at [315, 181] on select "Selecione um status Cancelado Aguardando Aprovação Diretoria Pedido Aprovado Ag…" at bounding box center [283, 177] width 163 height 17
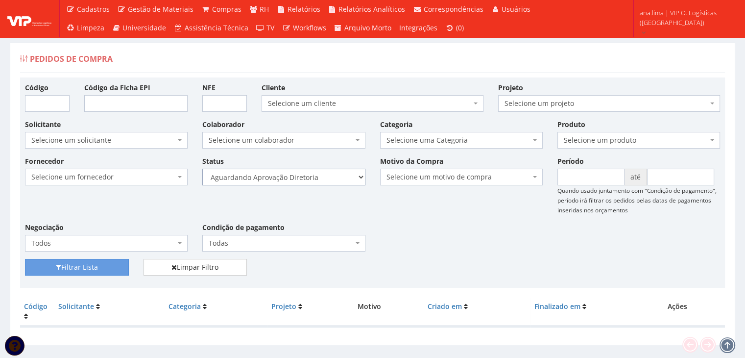
select select "4"
click at [202, 169] on select "Selecione um status Cancelado Aguardando Aprovação Diretoria Pedido Aprovado Ag…" at bounding box center [283, 177] width 163 height 17
click at [119, 265] on button "Filtrar Lista" at bounding box center [77, 267] width 104 height 17
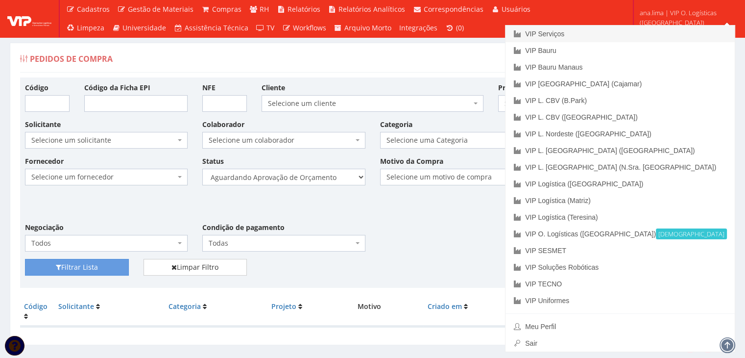
click at [630, 35] on link "VIP Serviços" at bounding box center [620, 33] width 229 height 17
